Goal: Information Seeking & Learning: Learn about a topic

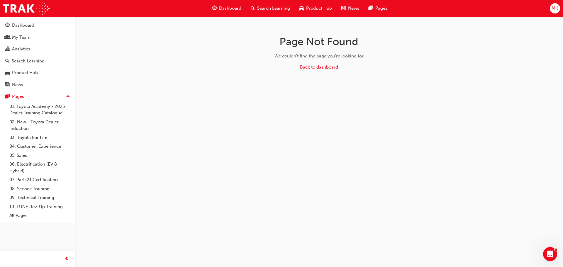
click at [321, 67] on link "Back to dashboard" at bounding box center [319, 67] width 38 height 5
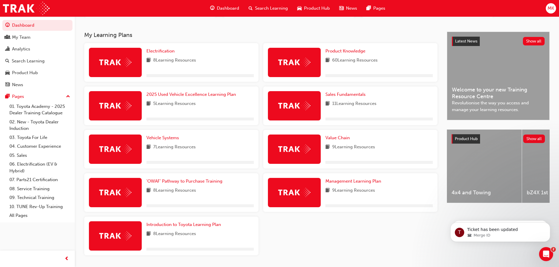
scroll to position [114, 0]
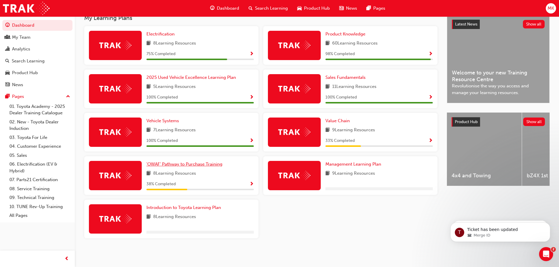
click at [175, 164] on span "'OWAF' Pathway to Purchase Training" at bounding box center [184, 164] width 76 height 5
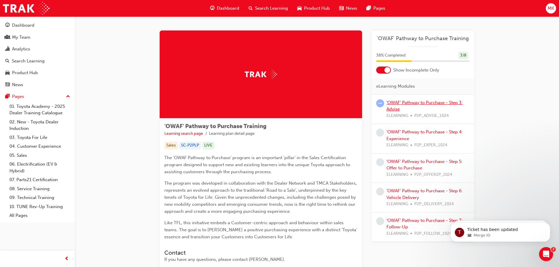
click at [449, 104] on link "'OWAF' Pathway to Purchase - Step 3: Advise" at bounding box center [424, 106] width 76 height 12
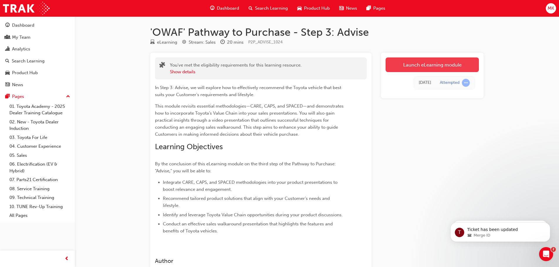
click at [401, 65] on link "Launch eLearning module" at bounding box center [431, 64] width 93 height 15
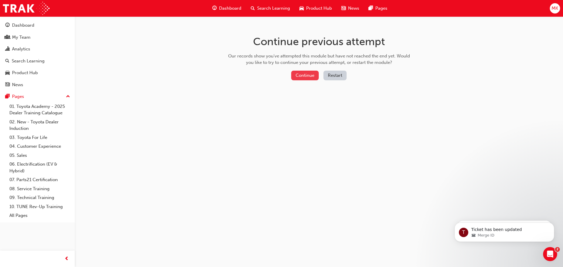
click at [305, 73] on button "Continue" at bounding box center [305, 76] width 28 height 10
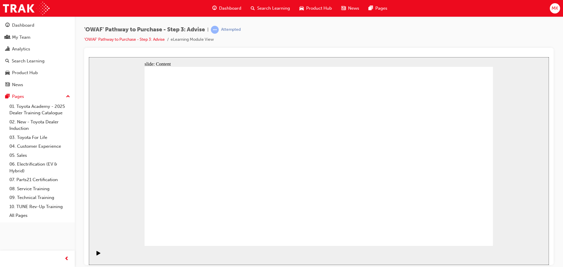
drag, startPoint x: 453, startPoint y: 233, endPoint x: 460, endPoint y: 237, distance: 7.2
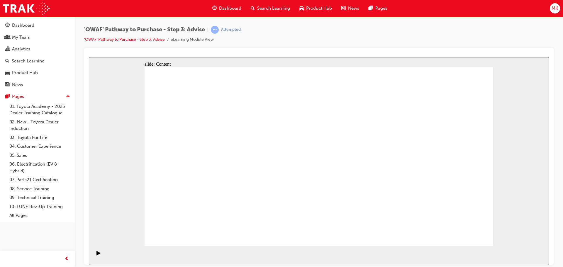
drag, startPoint x: 193, startPoint y: 131, endPoint x: 193, endPoint y: 118, distance: 13.5
